Goal: Find specific page/section: Find specific page/section

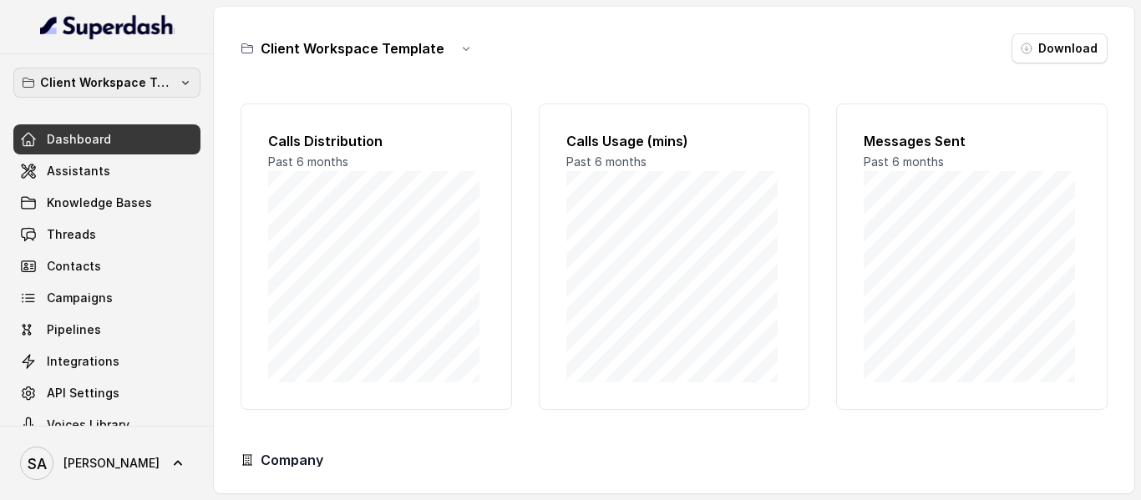
click at [71, 80] on p "Client Workspace Template" at bounding box center [107, 83] width 134 height 20
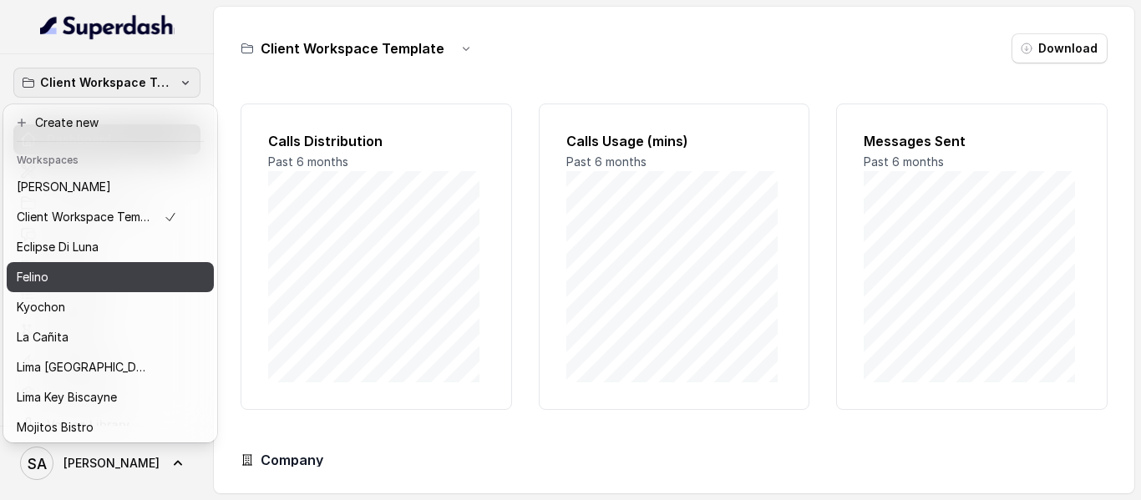
click at [46, 288] on button "Felino" at bounding box center [110, 277] width 207 height 30
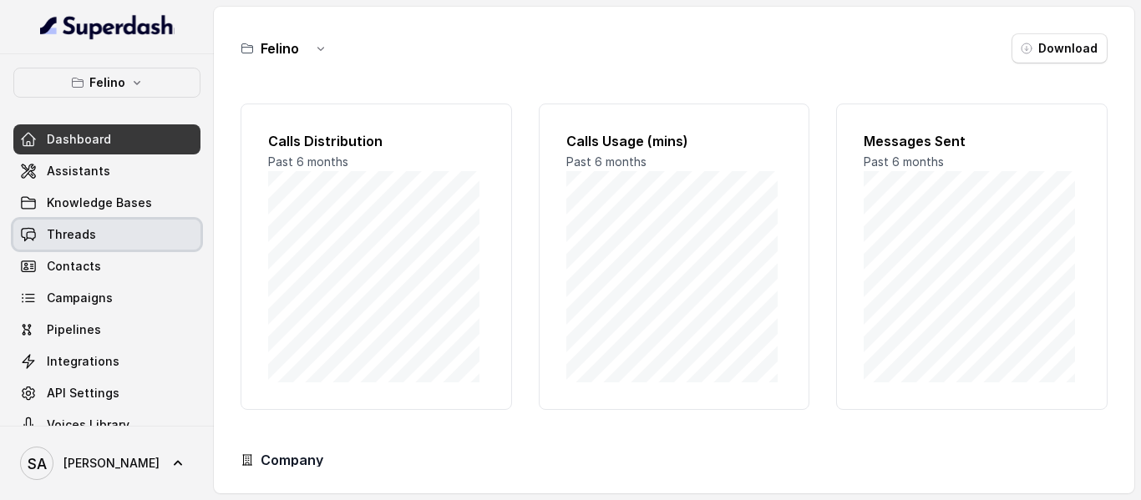
click at [79, 242] on span "Threads" at bounding box center [71, 234] width 49 height 17
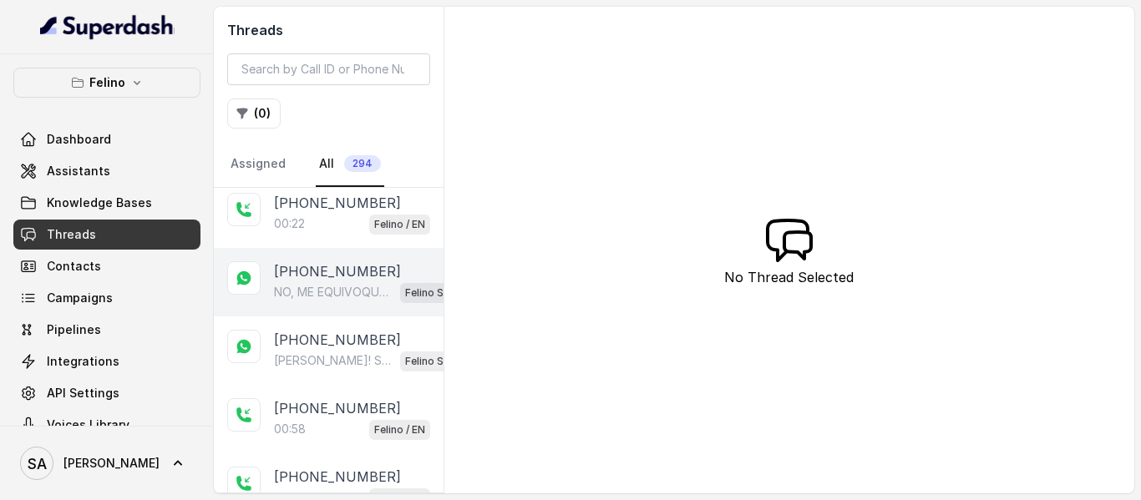
scroll to position [585, 0]
